Goal: Task Accomplishment & Management: Use online tool/utility

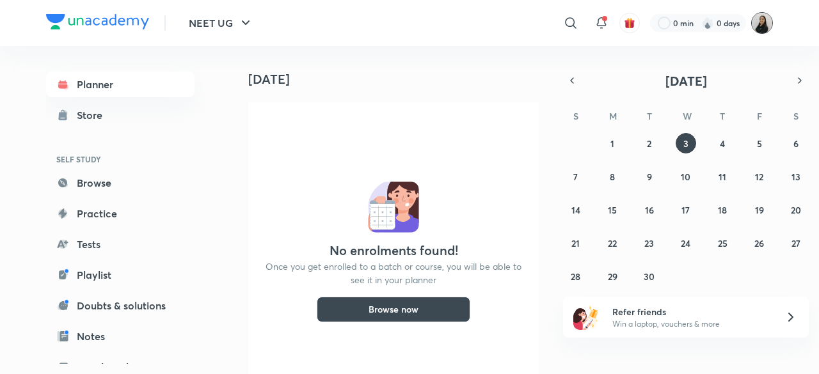
click at [758, 27] on img at bounding box center [762, 23] width 22 height 22
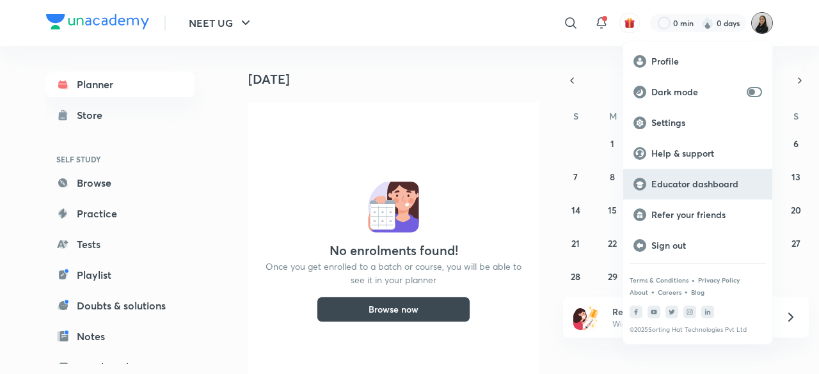
click at [686, 181] on p "Educator dashboard" at bounding box center [707, 185] width 111 height 12
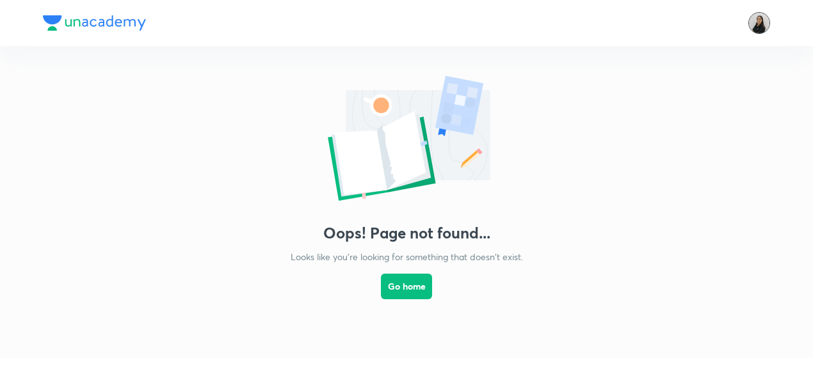
click at [761, 24] on img at bounding box center [759, 23] width 22 height 22
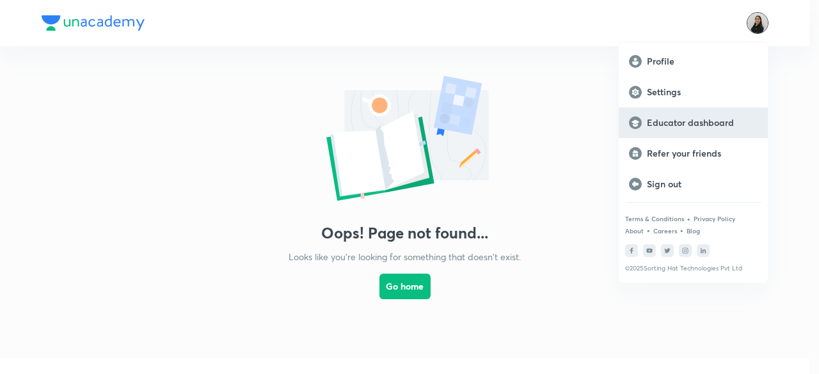
click at [712, 127] on p "Educator dashboard" at bounding box center [702, 123] width 111 height 12
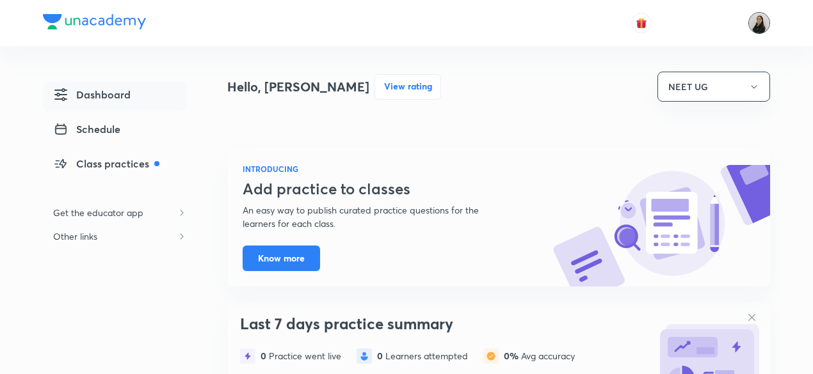
click at [760, 24] on img at bounding box center [759, 23] width 22 height 22
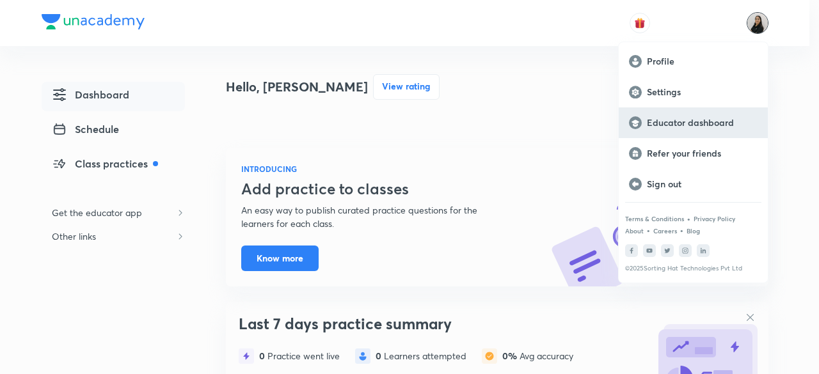
click at [705, 123] on p "Educator dashboard" at bounding box center [702, 123] width 111 height 12
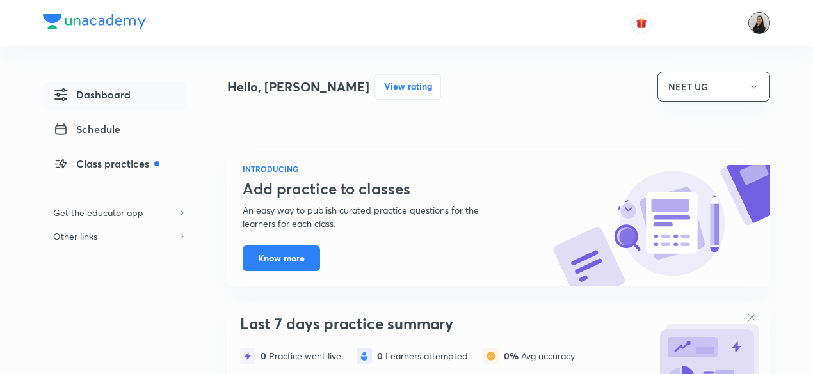
click at [766, 28] on img at bounding box center [759, 23] width 22 height 22
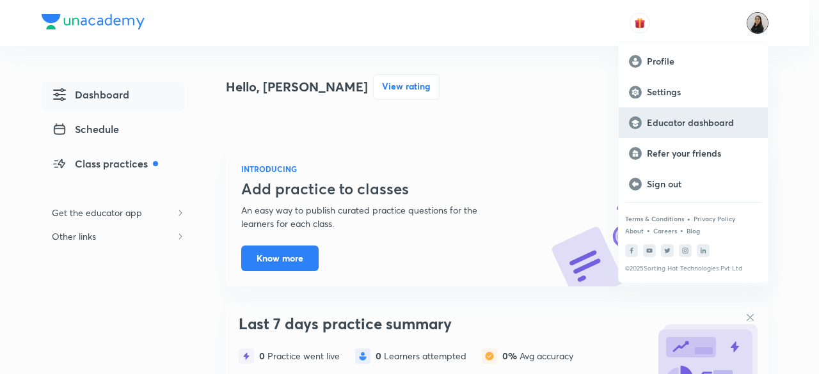
click at [698, 127] on p "Educator dashboard" at bounding box center [702, 123] width 111 height 12
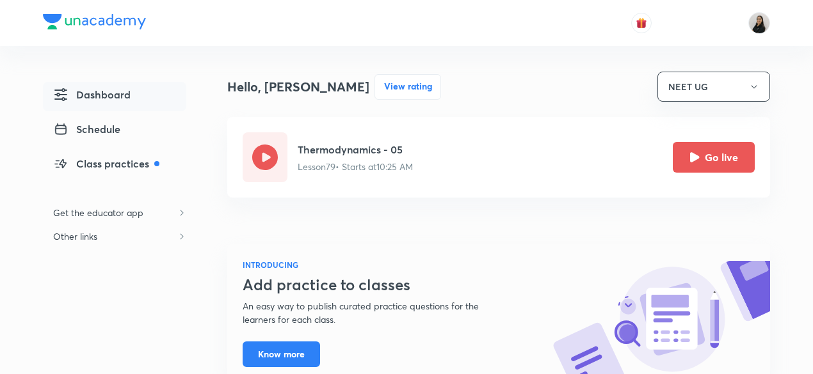
click at [404, 154] on h5 "Thermodynamics - 05" at bounding box center [355, 149] width 115 height 15
click at [693, 161] on icon "Go live" at bounding box center [695, 156] width 10 height 10
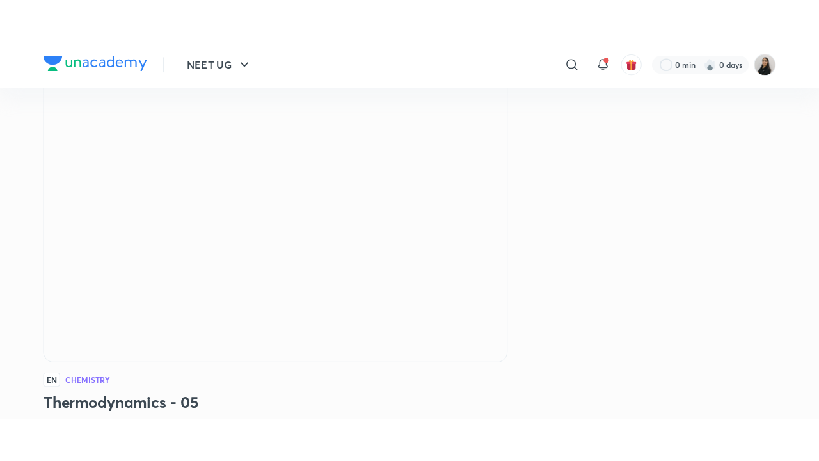
scroll to position [97, 0]
